Goal: Information Seeking & Learning: Learn about a topic

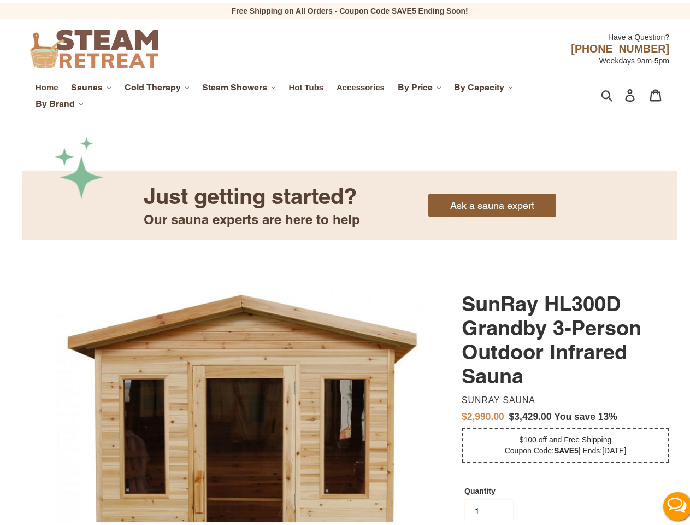
click at [91, 84] on span "Saunas" at bounding box center [87, 84] width 32 height 11
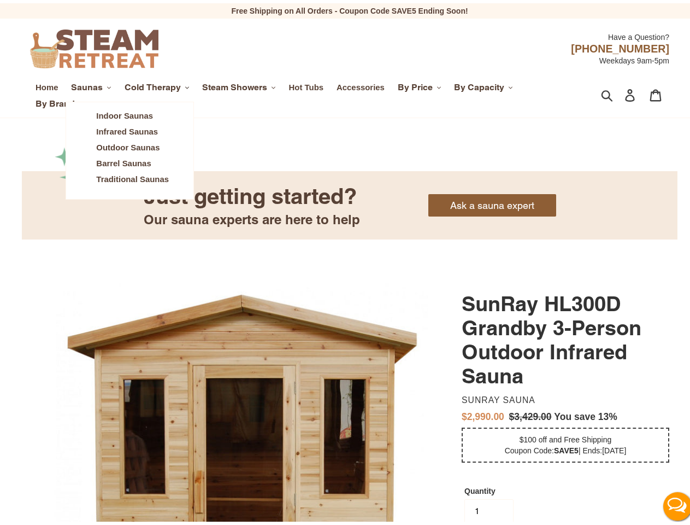
click at [157, 84] on span "Cold Therapy" at bounding box center [153, 84] width 56 height 11
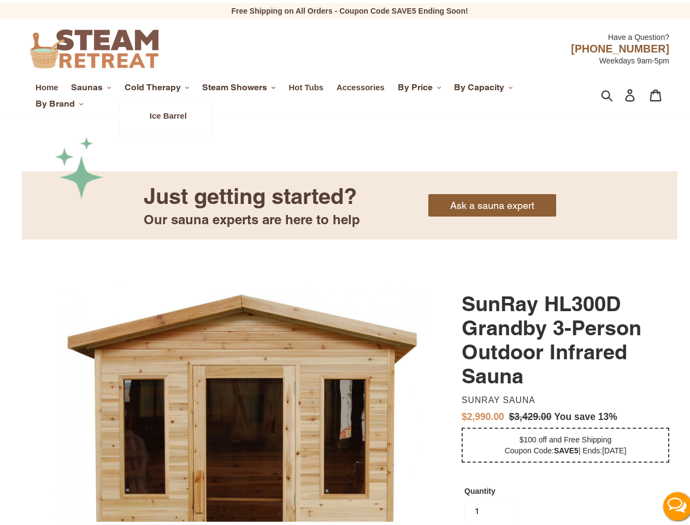
click at [241, 84] on span "Steam Showers" at bounding box center [234, 84] width 65 height 11
click at [422, 84] on span "By Price" at bounding box center [415, 84] width 35 height 11
click at [485, 84] on span "By Capacity" at bounding box center [479, 84] width 50 height 11
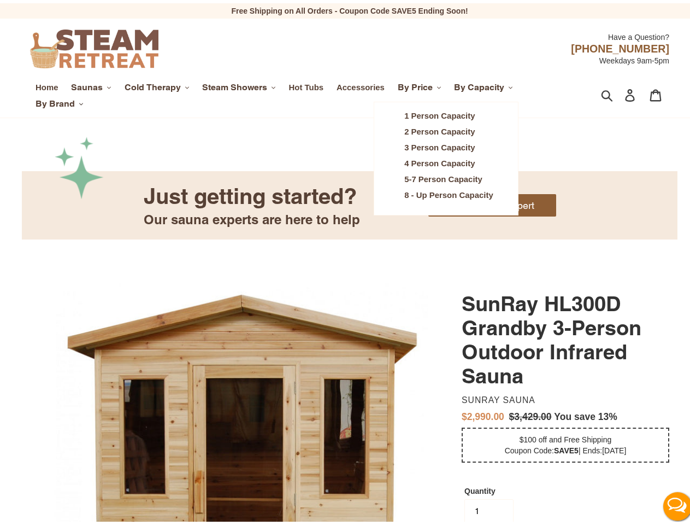
click at [59, 101] on span "By Brand" at bounding box center [55, 100] width 39 height 11
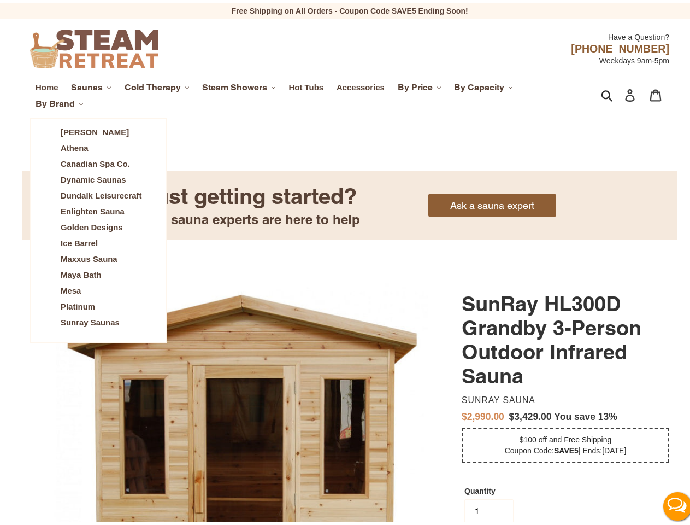
click at [601, 92] on icon "button" at bounding box center [607, 92] width 12 height 13
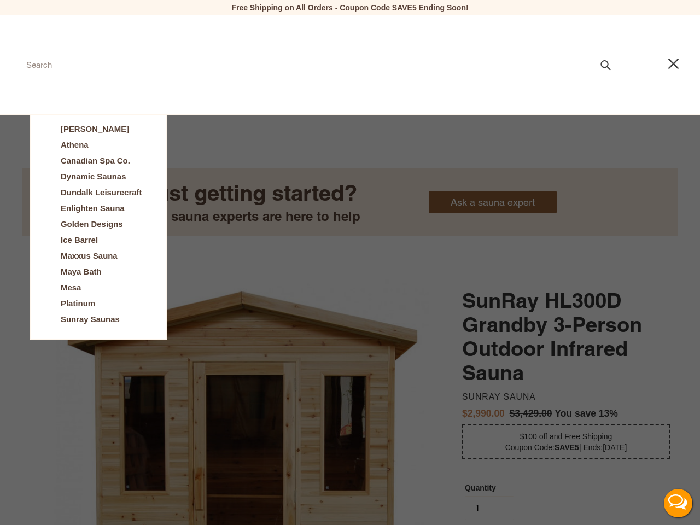
click at [669, 503] on button "Live Chat" at bounding box center [678, 503] width 44 height 44
